Goal: Transaction & Acquisition: Purchase product/service

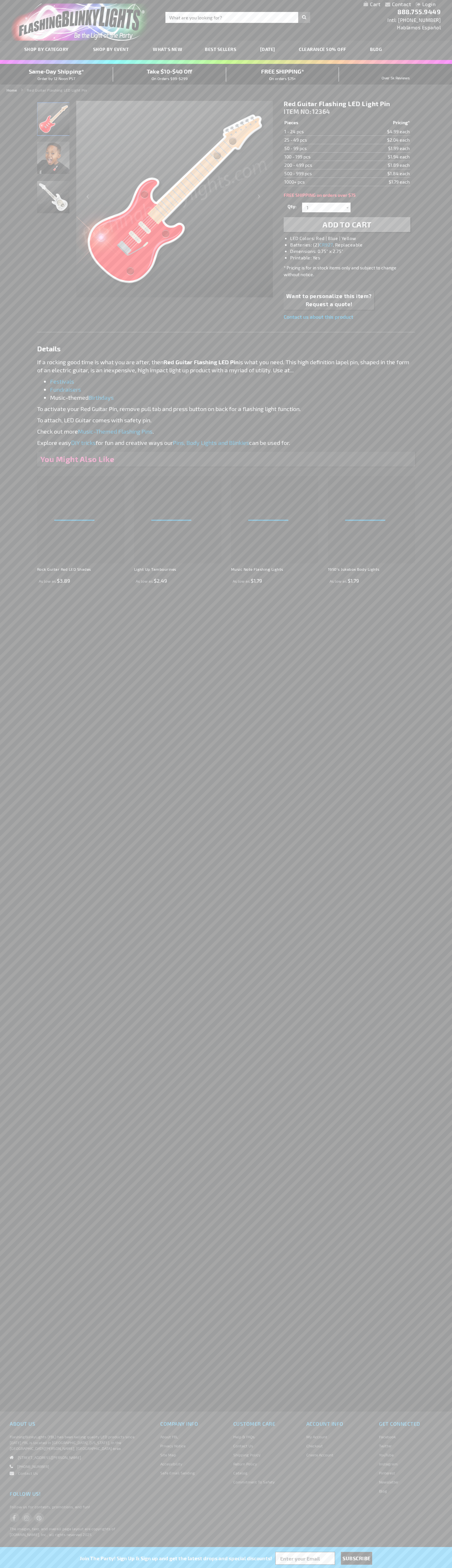
click at [54, 121] on img "Light Up Red Guitar LED Pin" at bounding box center [53, 119] width 32 height 32
click at [347, 225] on span "Add to Cart" at bounding box center [347, 224] width 49 height 9
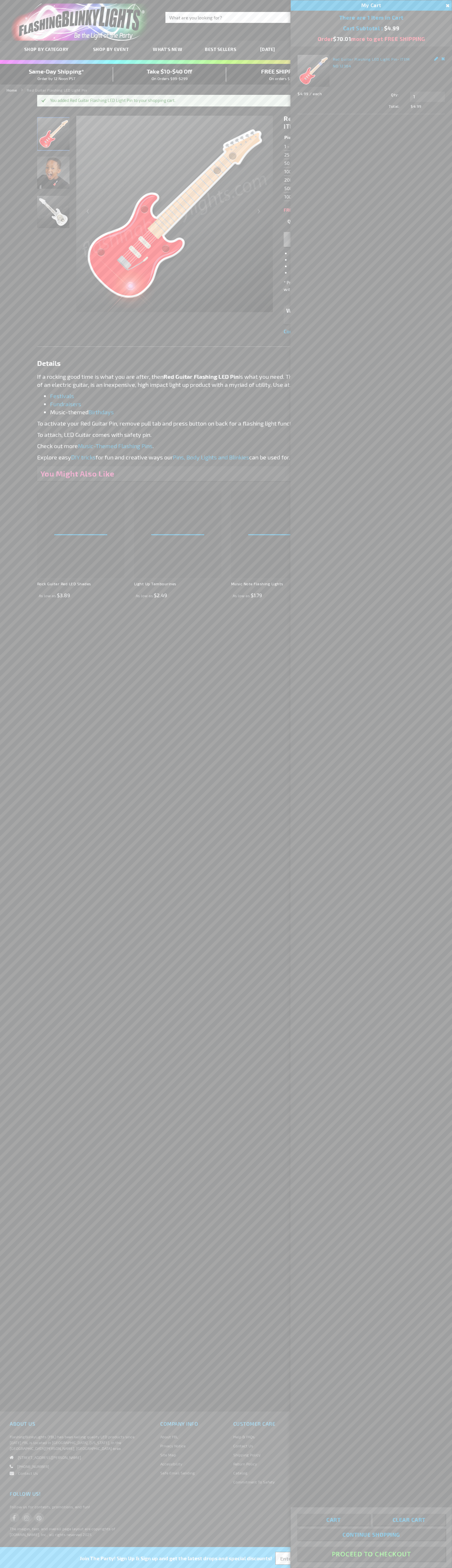
click at [371, 1554] on button "Proceed To Checkout" at bounding box center [371, 1554] width 148 height 15
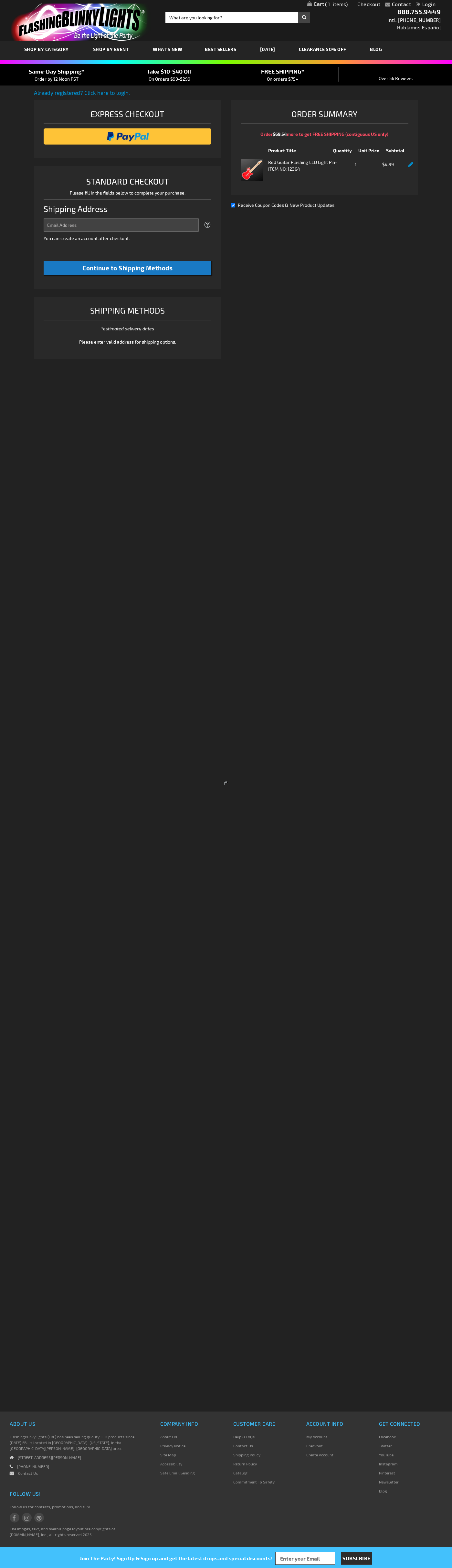
select select "US"
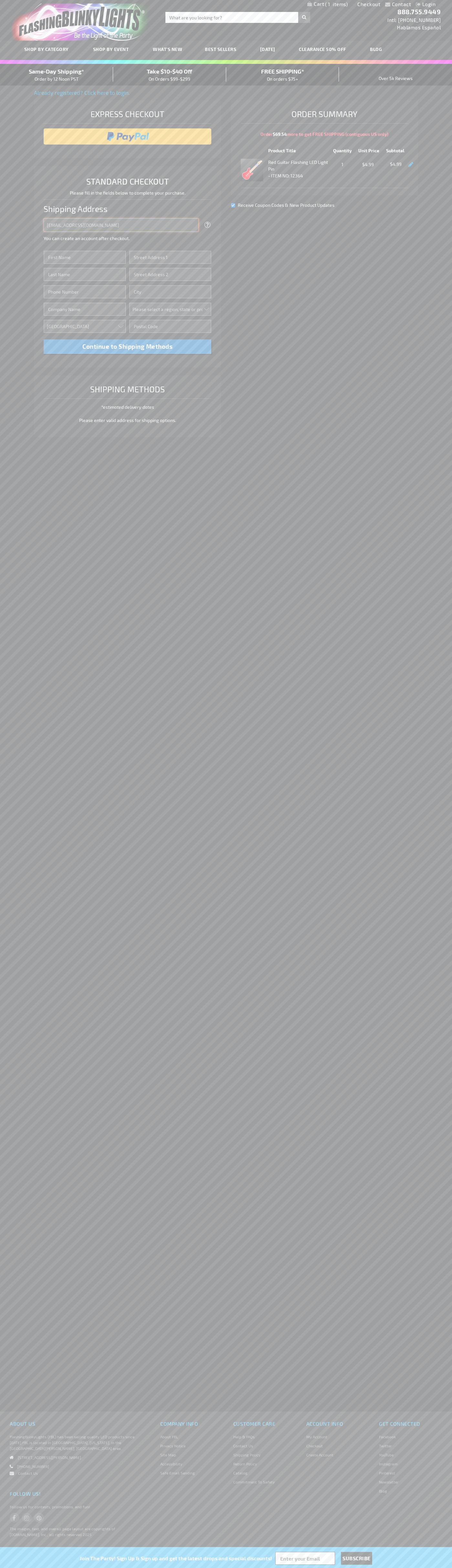
type input "[EMAIL_ADDRESS][DOMAIN_NAME]"
type input "[PERSON_NAME]"
type input "[STREET_ADDRESS]"
type input "First floor"
type input "[US_STATE]"
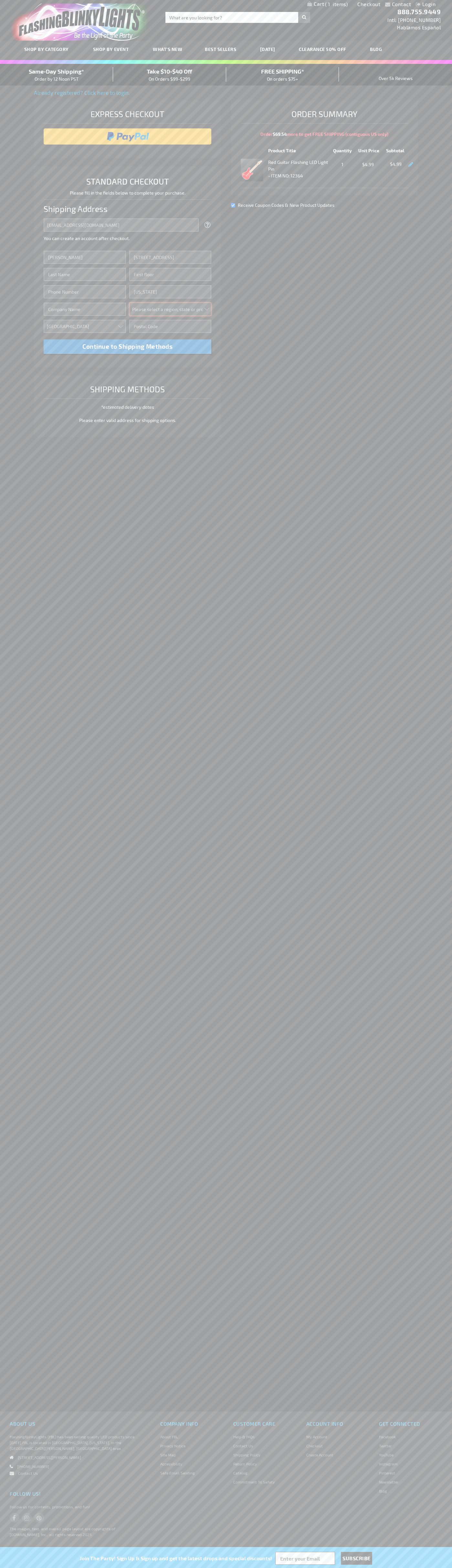
select select "43"
type input "10011"
type input "[PERSON_NAME]"
type input "6502530000"
type input "[PERSON_NAME]"
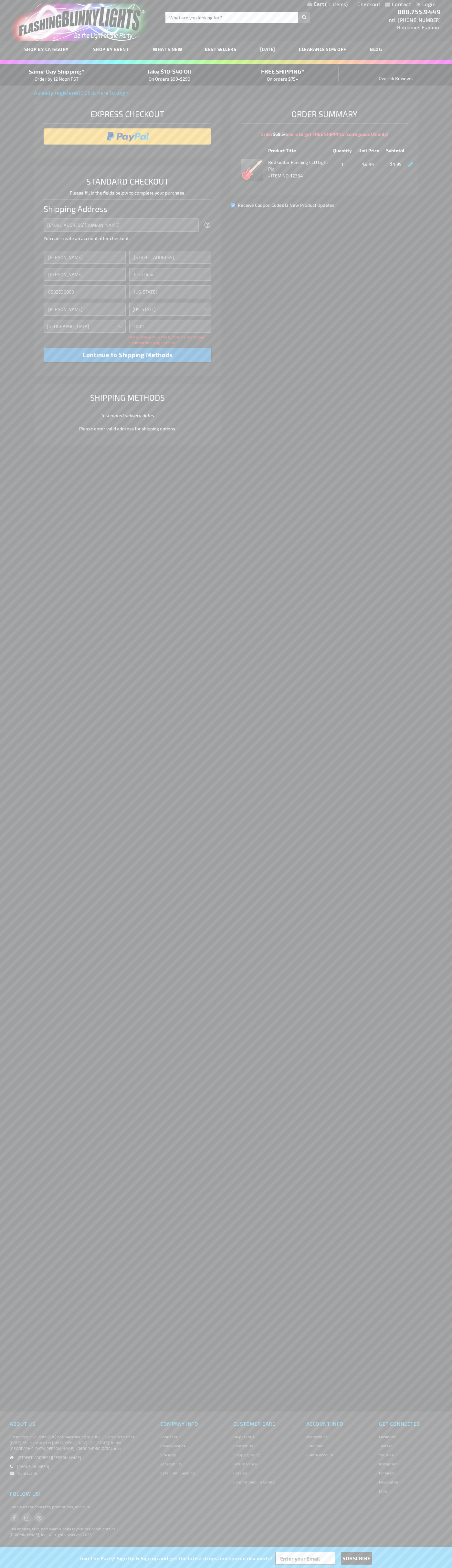
click at [57, 75] on div "Same-Day Shipping* Order by 12 Noon PST" at bounding box center [57, 74] width 113 height 15
click at [127, 136] on input "image" at bounding box center [127, 136] width 161 height 13
